Goal: Task Accomplishment & Management: Manage account settings

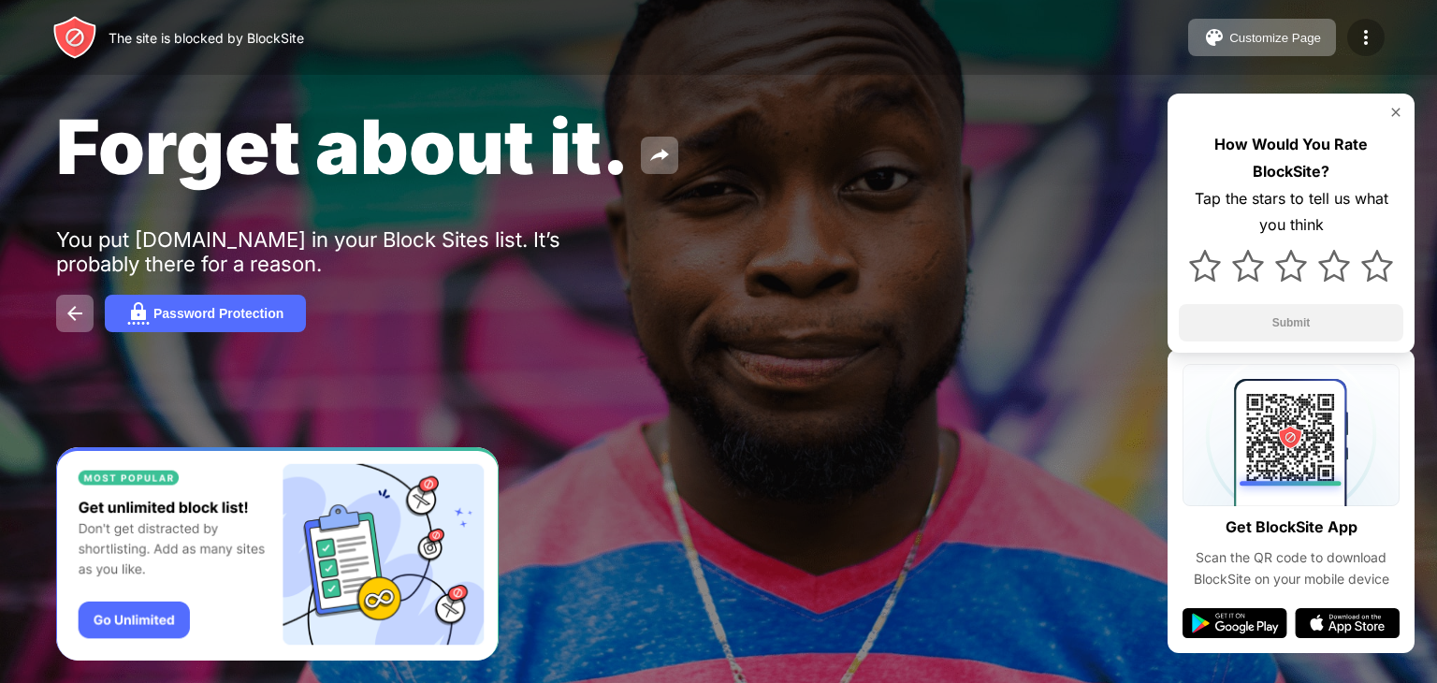
click at [1373, 38] on img at bounding box center [1366, 37] width 22 height 22
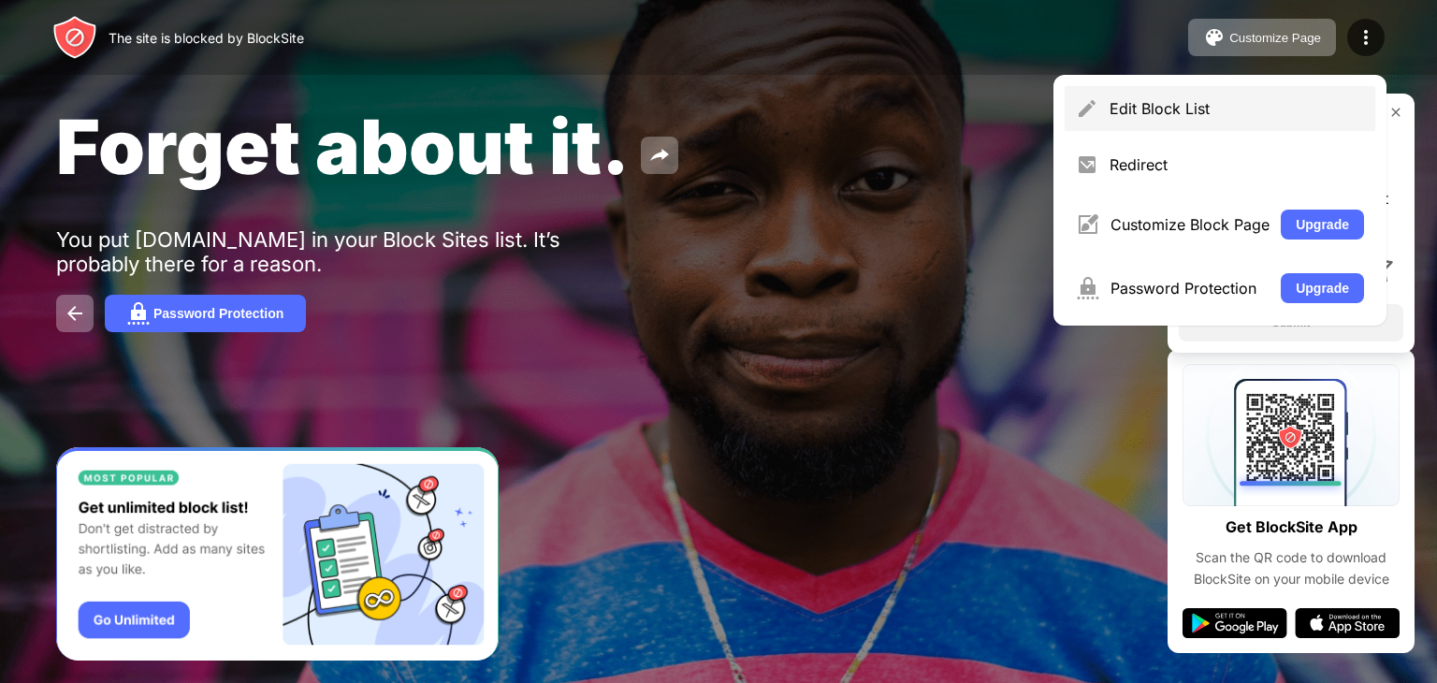
click at [1157, 102] on div "Edit Block List" at bounding box center [1237, 108] width 255 height 19
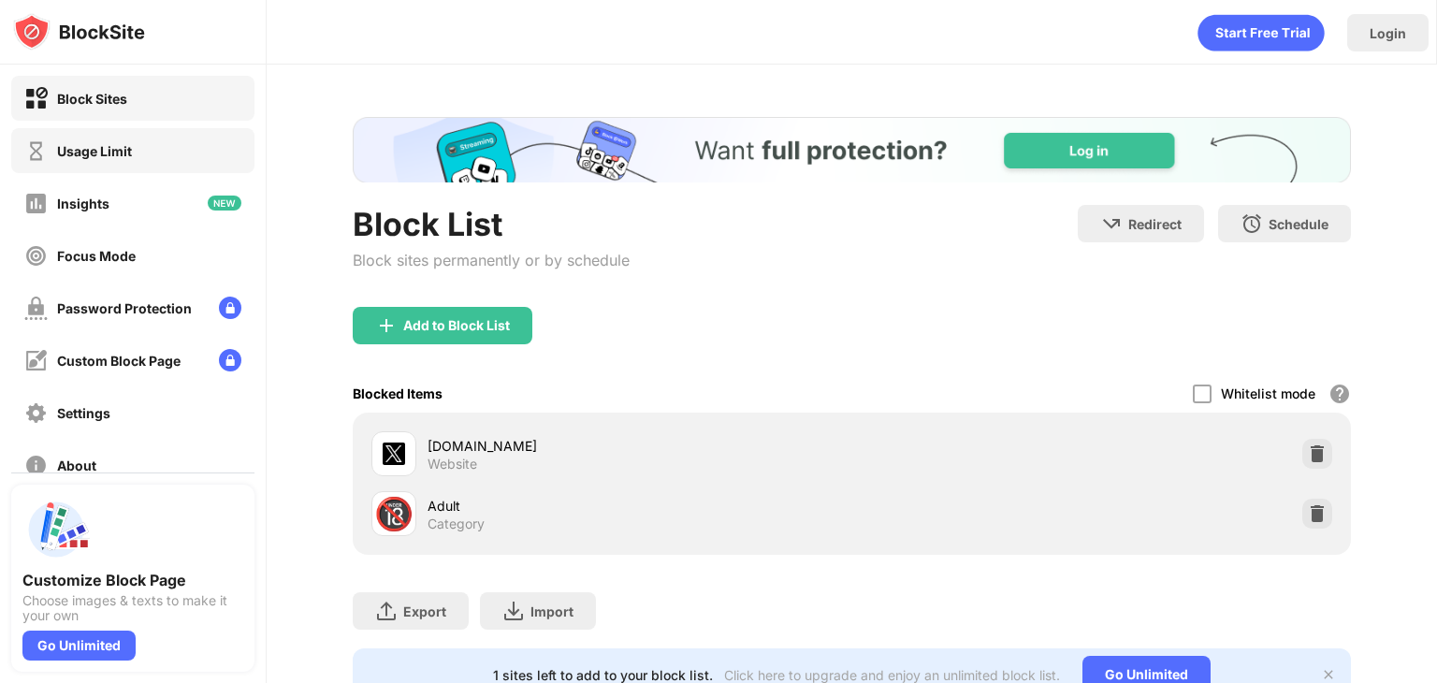
click at [136, 164] on div "Usage Limit" at bounding box center [132, 150] width 243 height 45
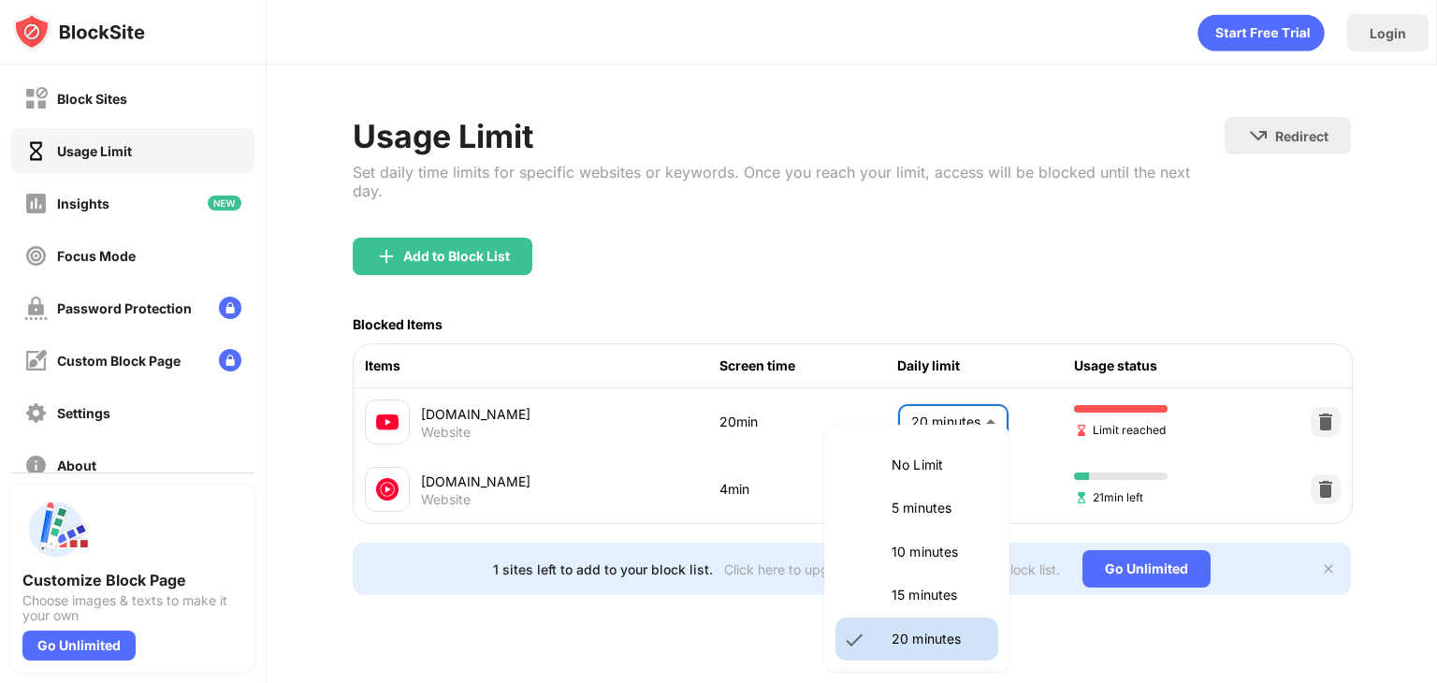
click at [928, 386] on body "Block Sites Usage Limit Insights Focus Mode Password Protection Custom Block Pa…" at bounding box center [718, 341] width 1437 height 683
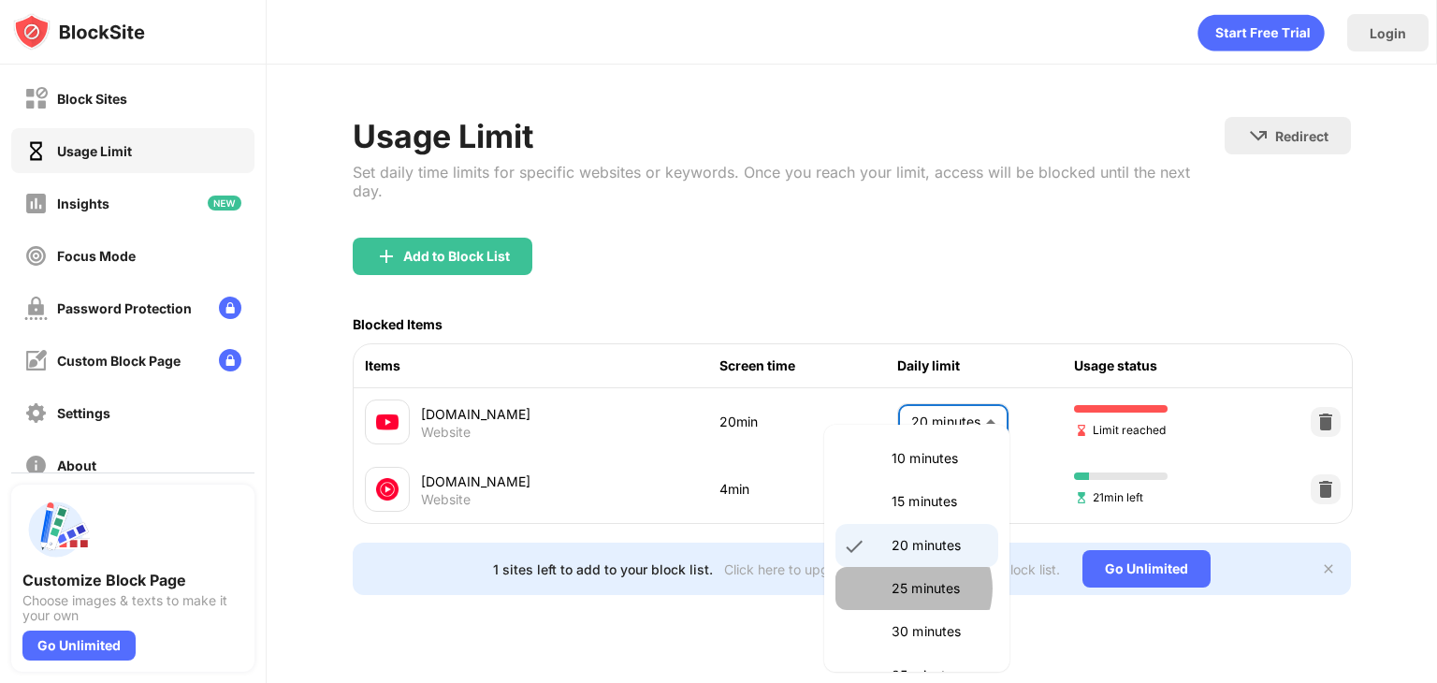
click at [912, 589] on p "25 minutes" at bounding box center [939, 588] width 95 height 21
type input "**"
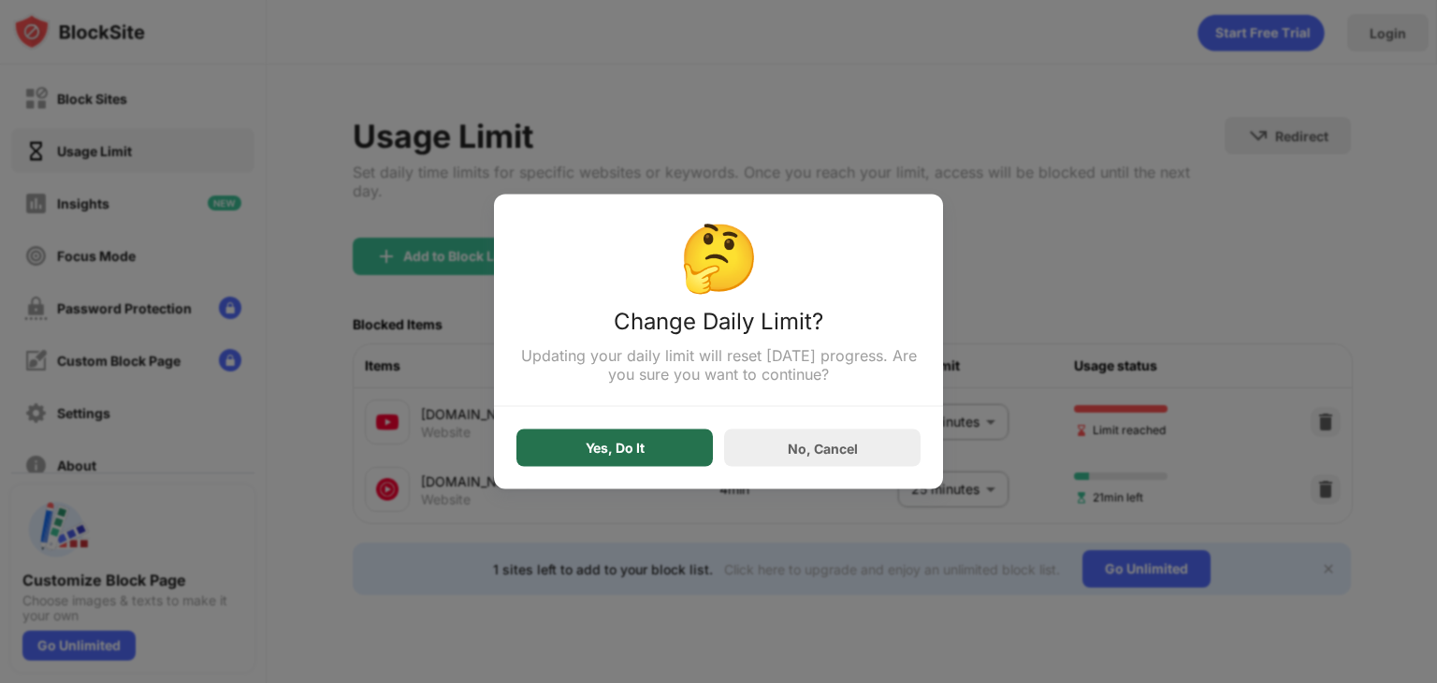
click at [635, 454] on div "Yes, Do It" at bounding box center [615, 448] width 59 height 15
